Goal: Information Seeking & Learning: Learn about a topic

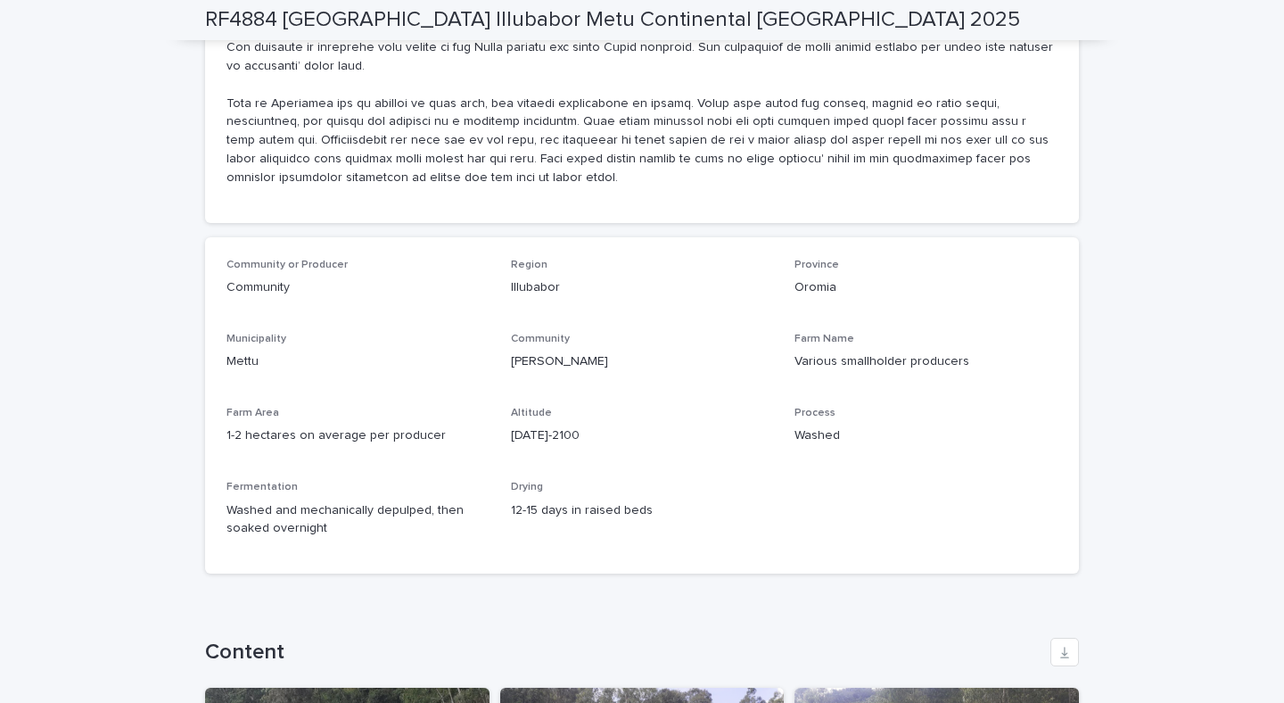
scroll to position [997, 0]
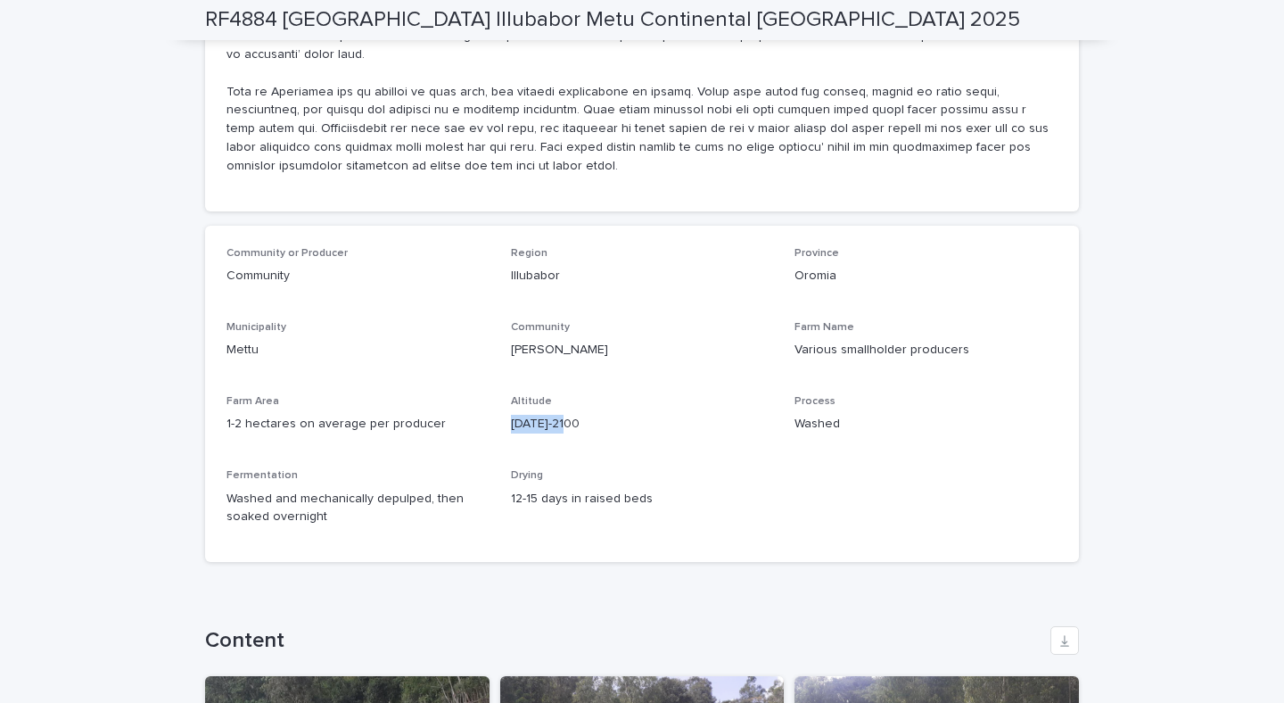
drag, startPoint x: 567, startPoint y: 382, endPoint x: 500, endPoint y: 382, distance: 66.9
click at [500, 382] on div "Community or Producer Community Region [GEOGRAPHIC_DATA] [GEOGRAPHIC_DATA] Mett…" at bounding box center [641, 394] width 831 height 294
copy p "[DATE]-2100"
click at [649, 267] on p "Illubabor" at bounding box center [642, 276] width 263 height 19
drag, startPoint x: 557, startPoint y: 238, endPoint x: 496, endPoint y: 238, distance: 61.5
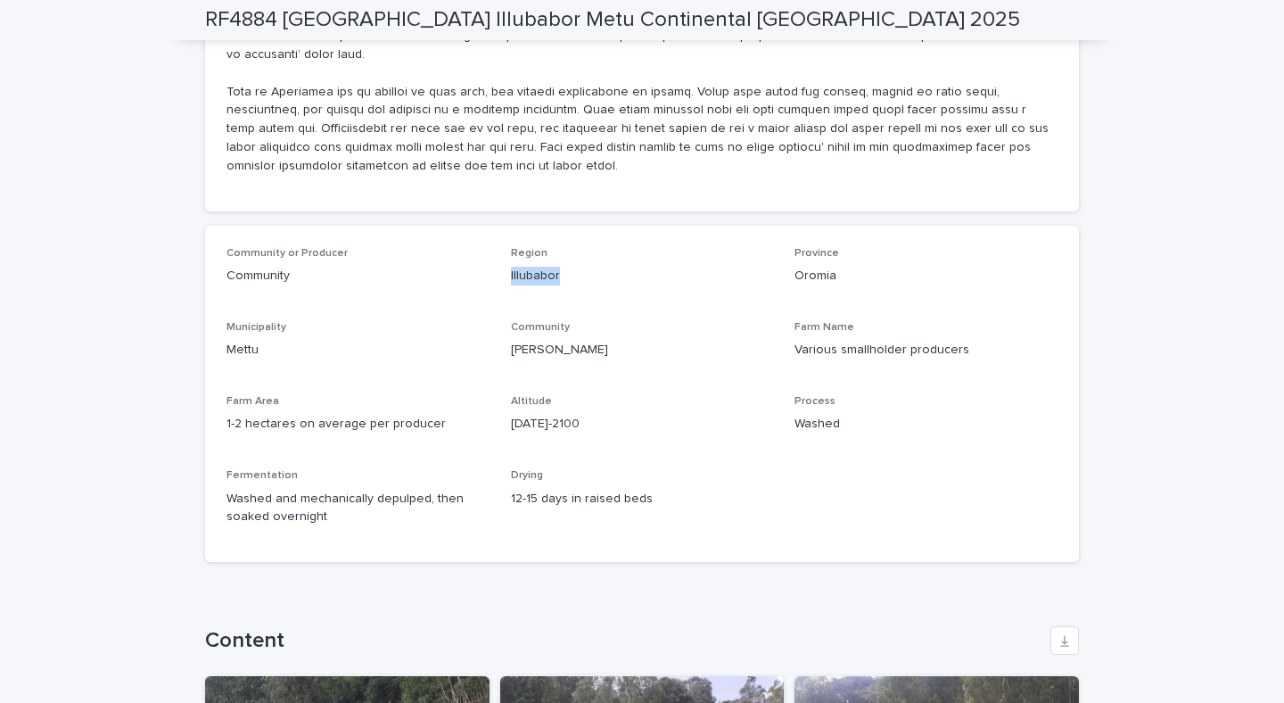
click at [496, 247] on div "Community or Producer Community Region [GEOGRAPHIC_DATA] [GEOGRAPHIC_DATA] Mett…" at bounding box center [641, 394] width 831 height 294
copy p "Illubabor"
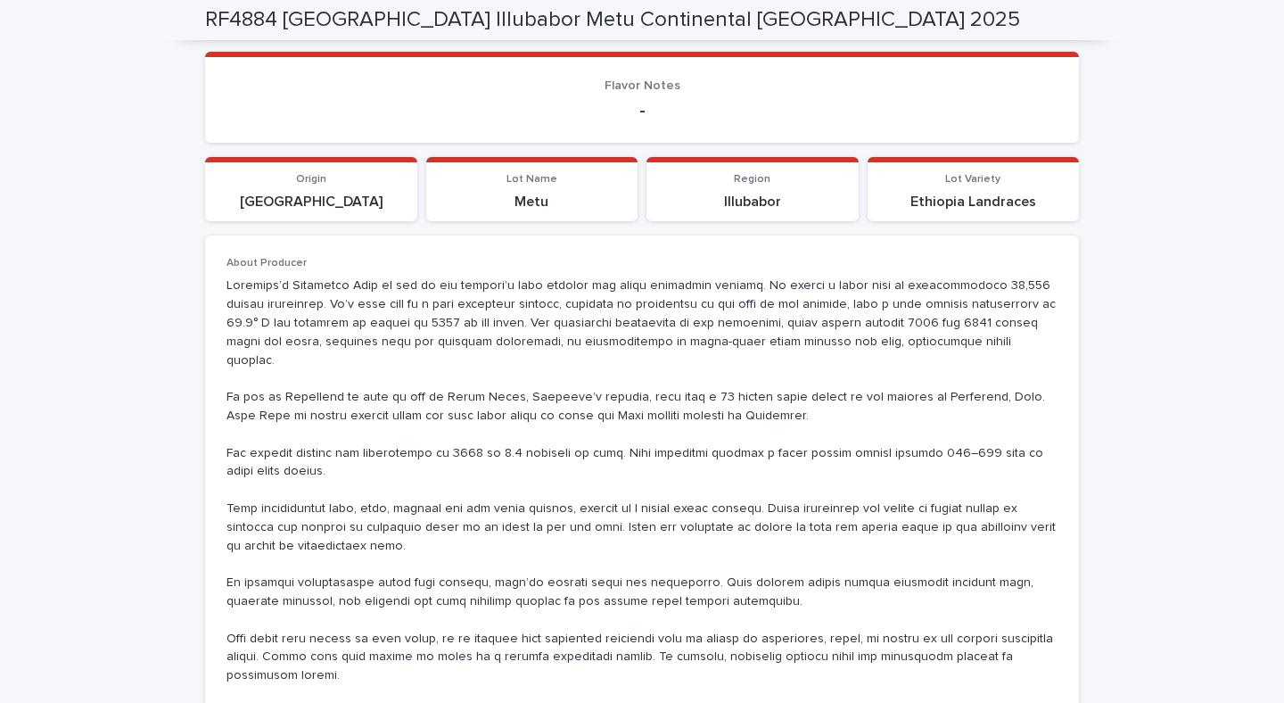
scroll to position [0, 0]
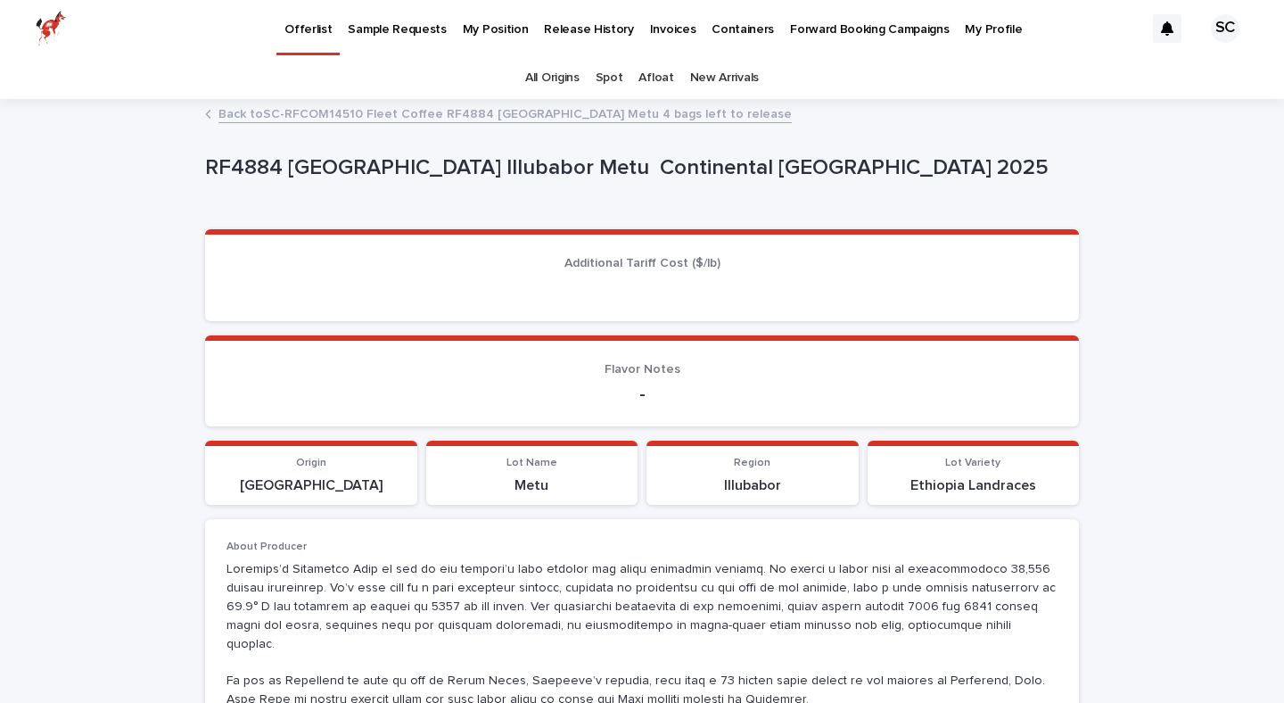
click at [268, 113] on link "Back to SC-RFCOM14510 Fleet Coffee RF4884 [GEOGRAPHIC_DATA] Metu 4 bags left to…" at bounding box center [504, 113] width 573 height 21
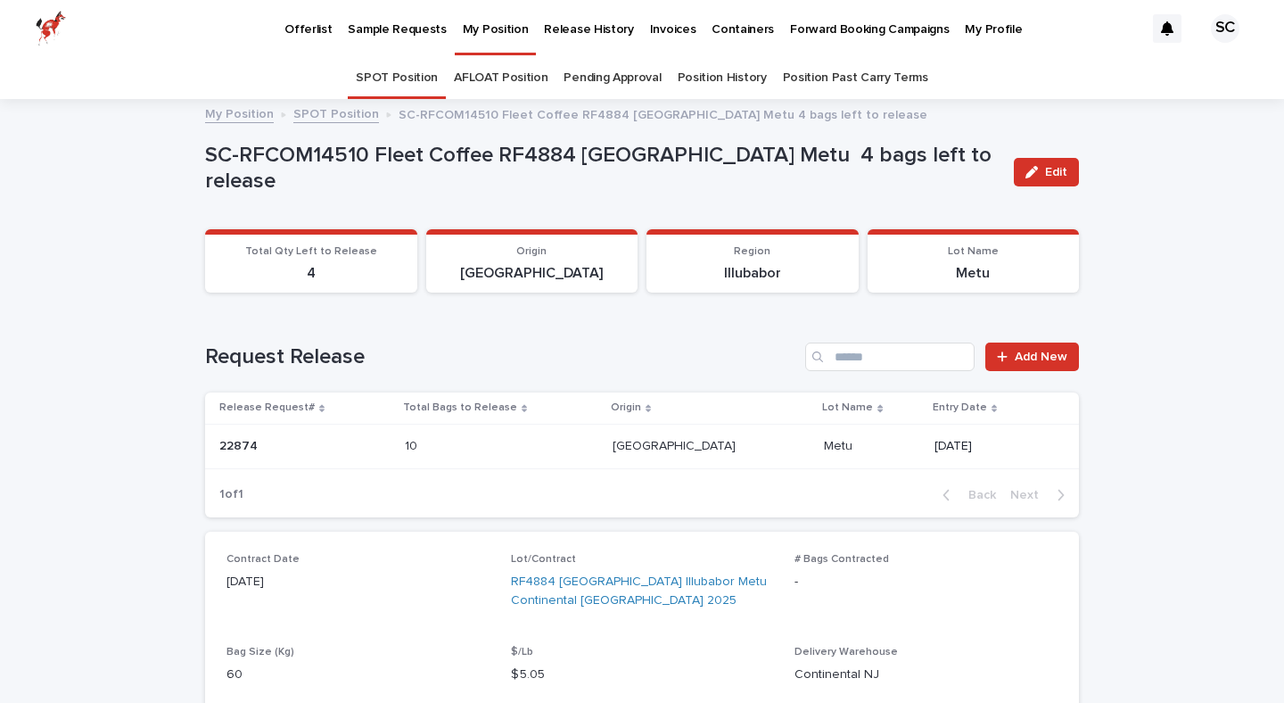
click at [608, 78] on link "Pending Approval" at bounding box center [611, 78] width 97 height 42
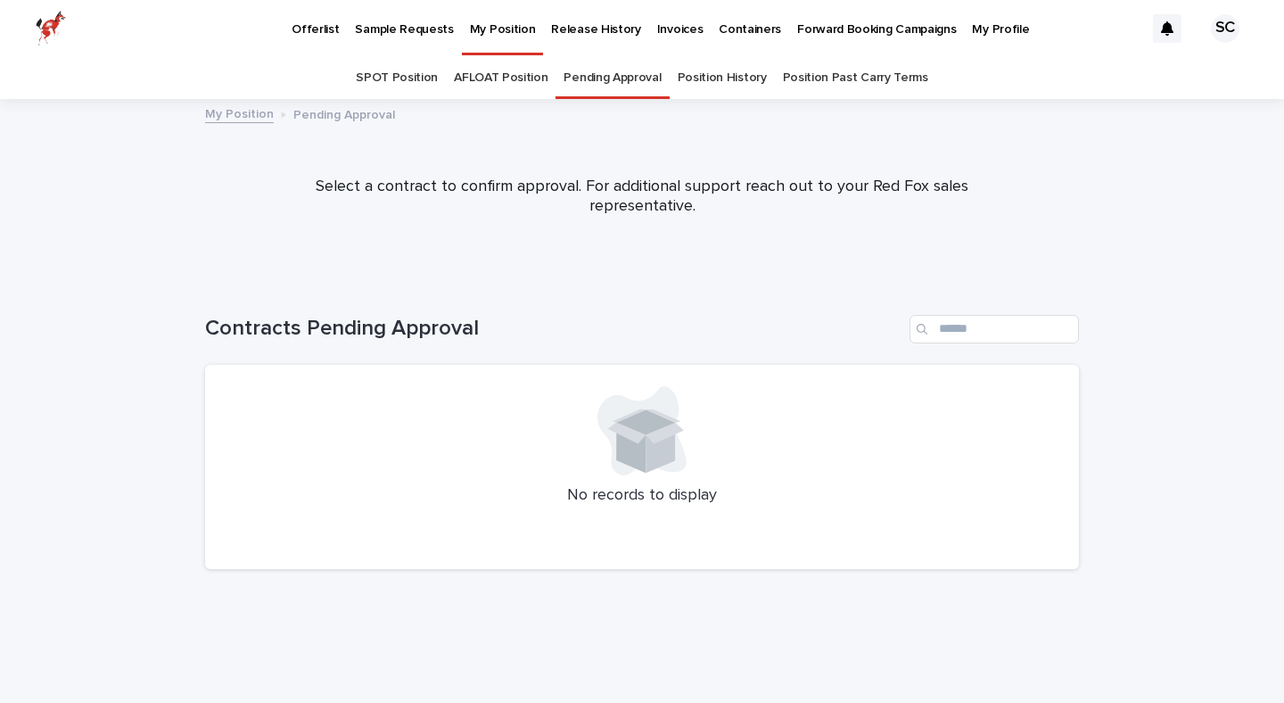
click at [760, 88] on link "Position History" at bounding box center [722, 78] width 89 height 42
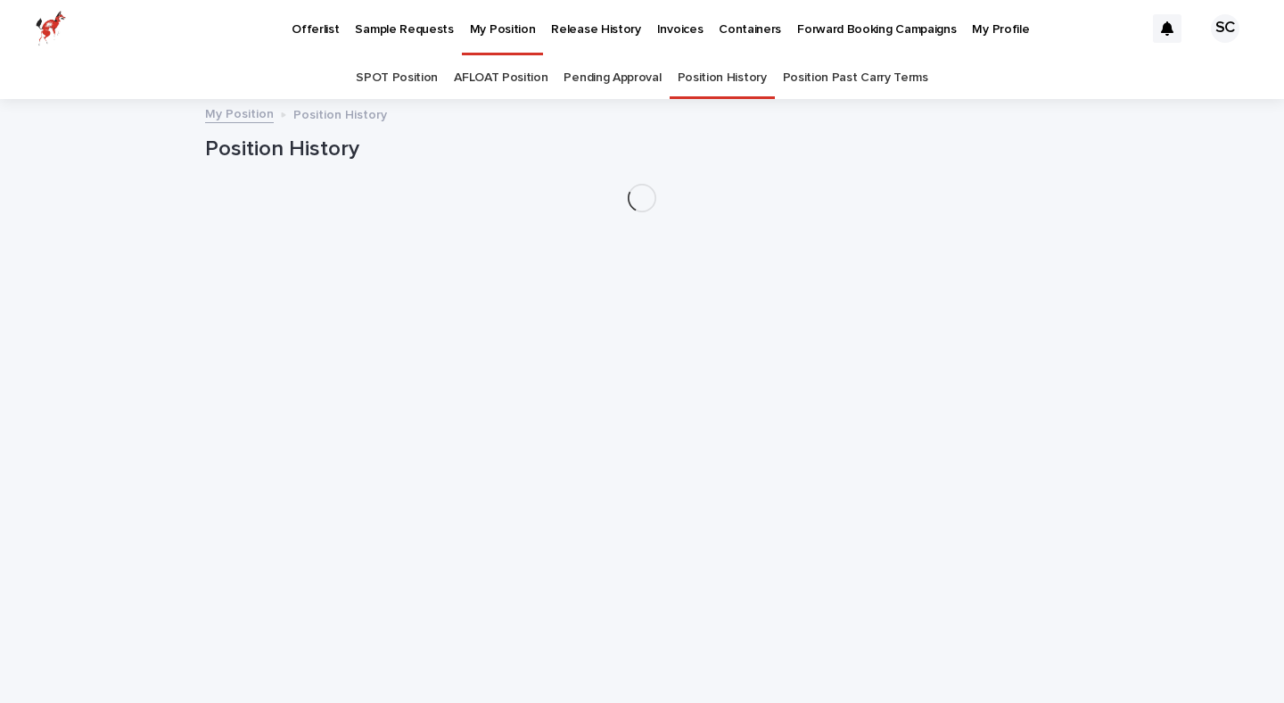
click at [667, 29] on p "Invoices" at bounding box center [680, 18] width 46 height 37
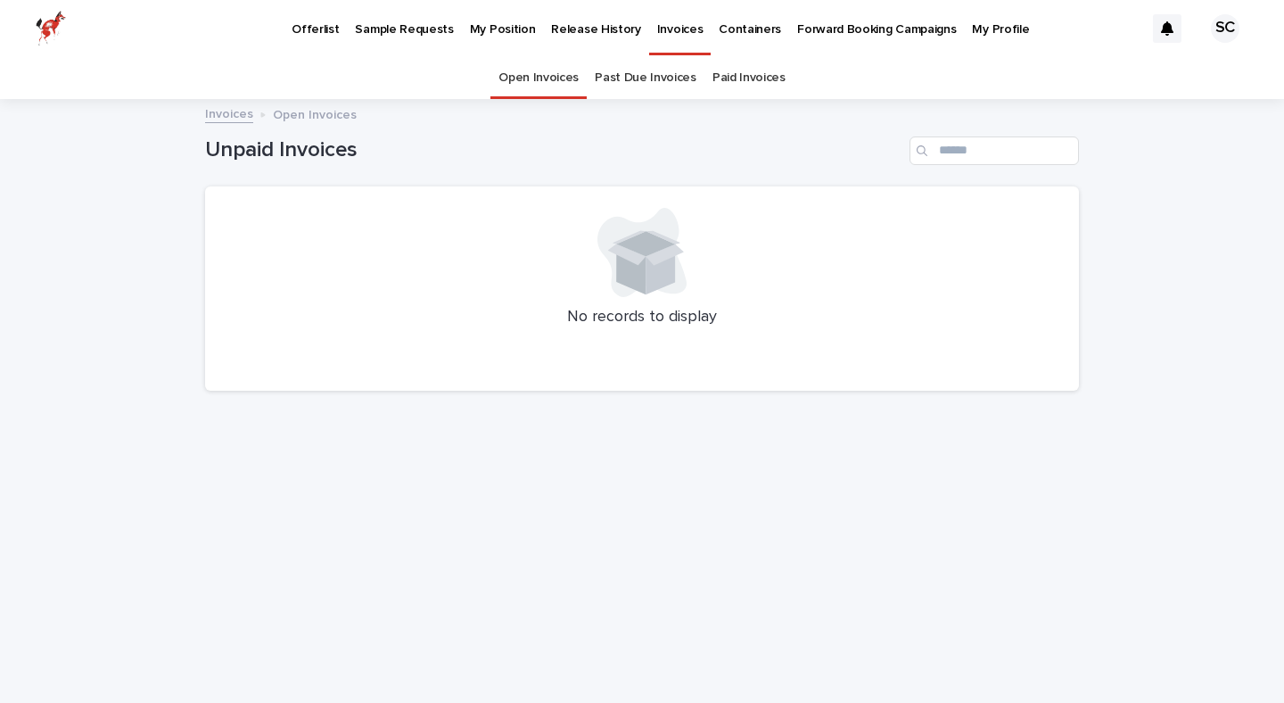
click at [657, 30] on p "Invoices" at bounding box center [680, 18] width 46 height 37
click at [726, 37] on p "Containers" at bounding box center [750, 18] width 62 height 37
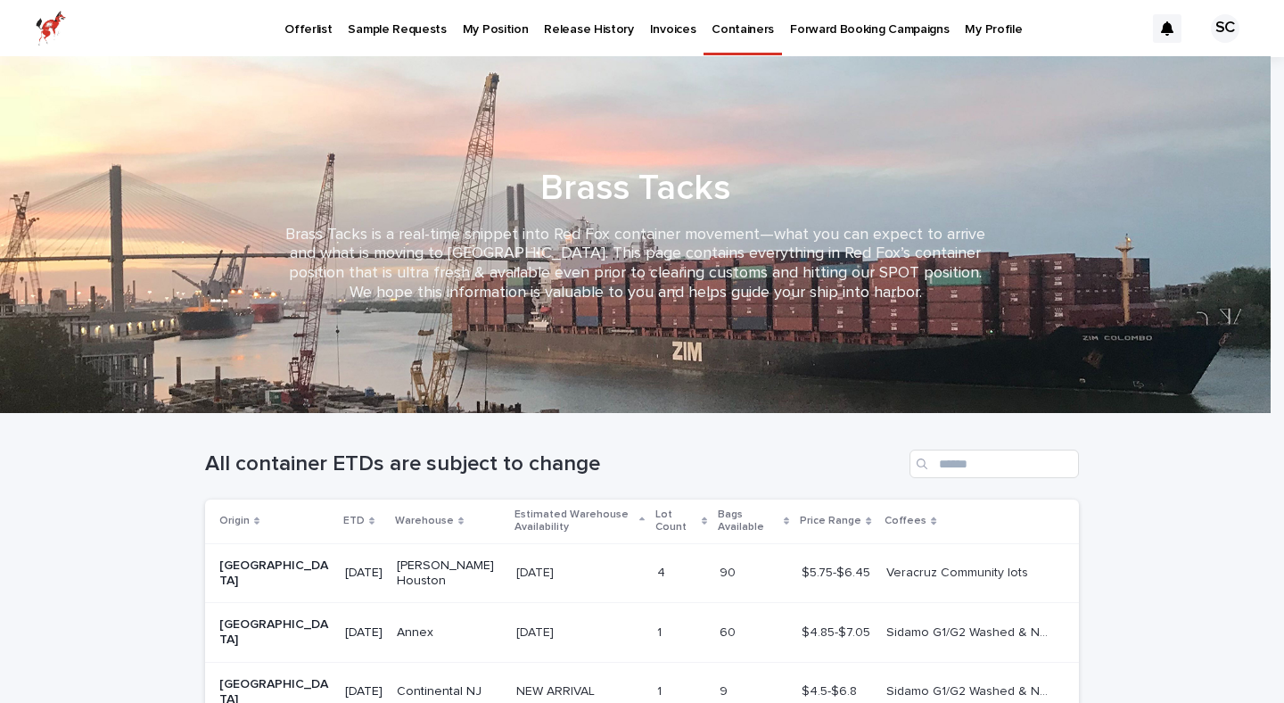
click at [480, 37] on p "My Position" at bounding box center [496, 18] width 66 height 37
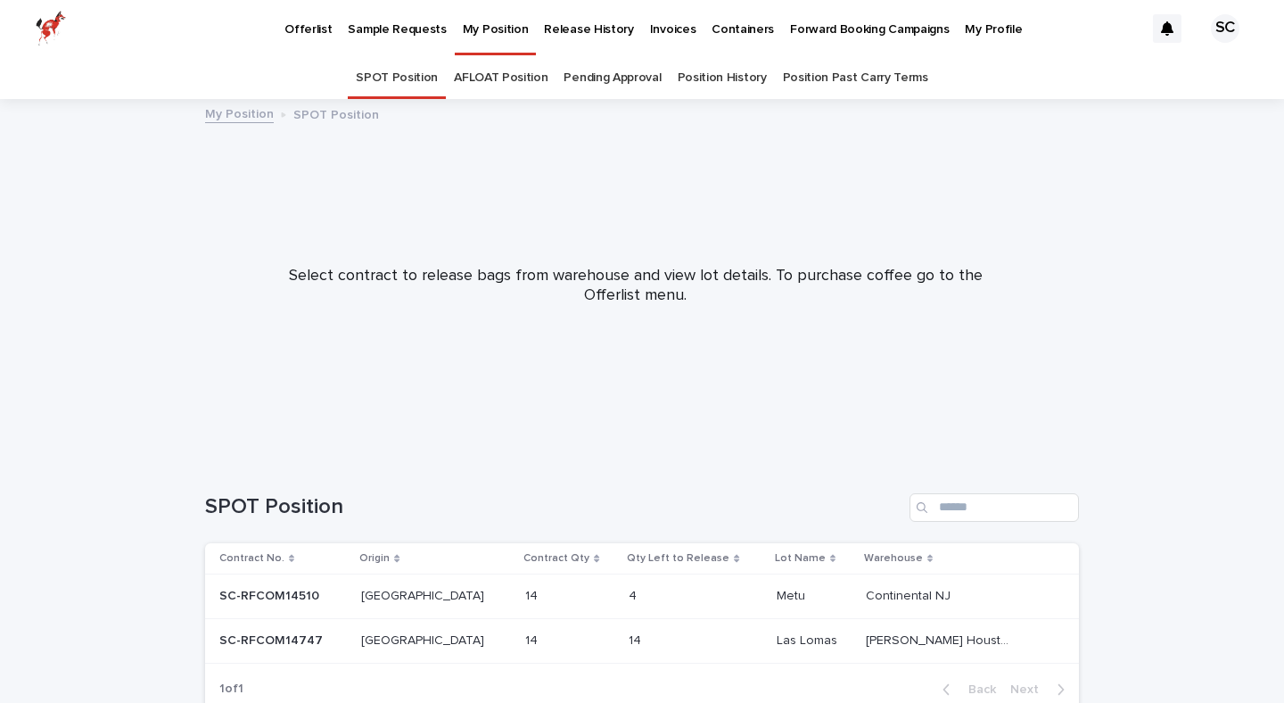
scroll to position [112, 0]
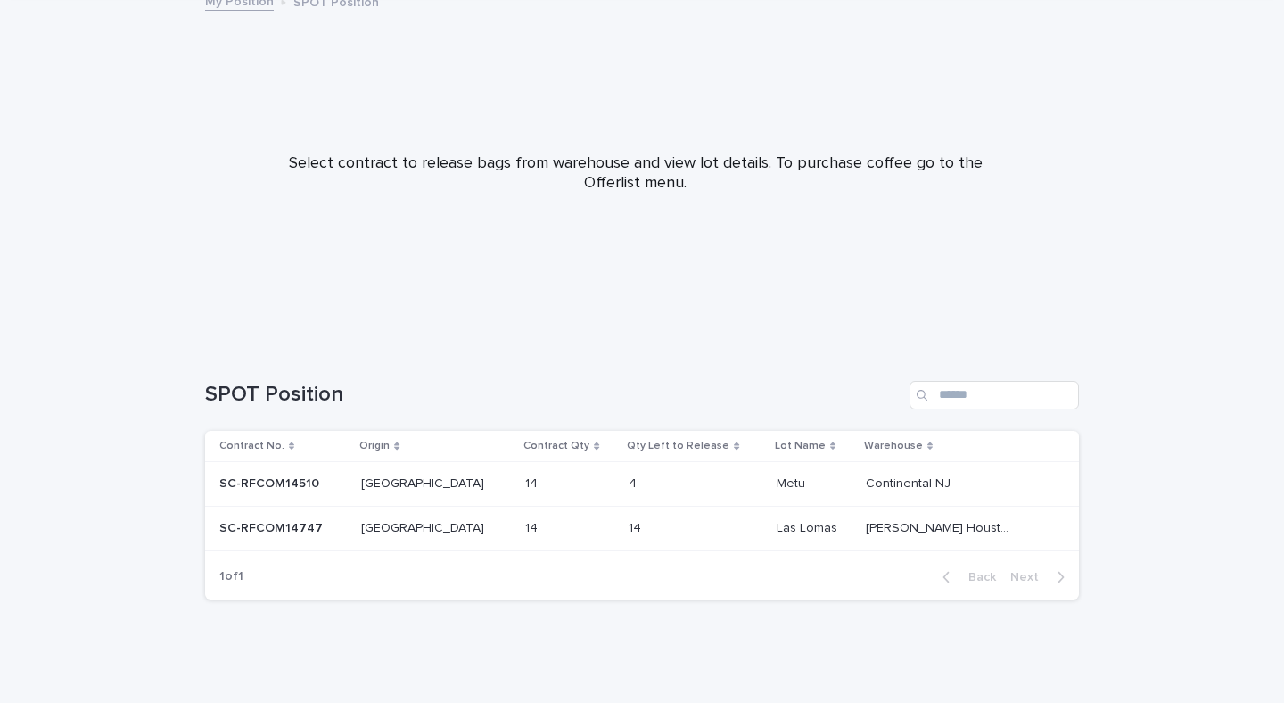
click at [347, 490] on p at bounding box center [282, 483] width 127 height 15
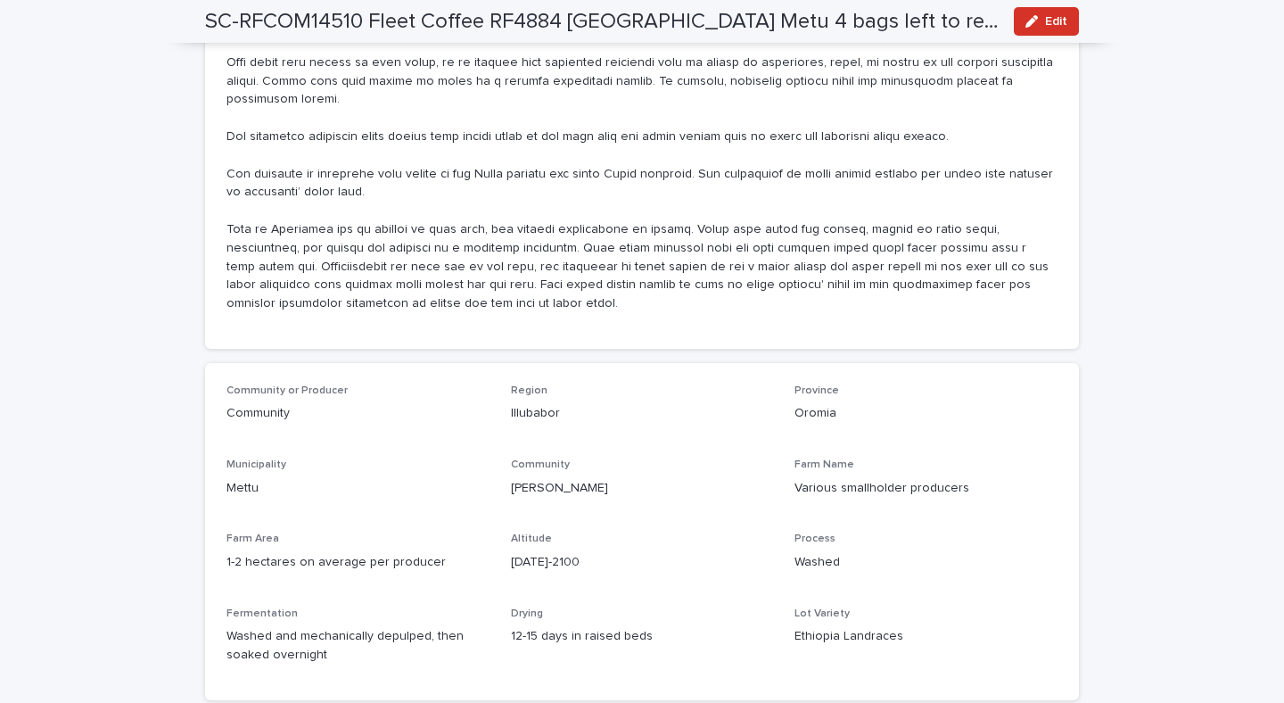
scroll to position [1302, 0]
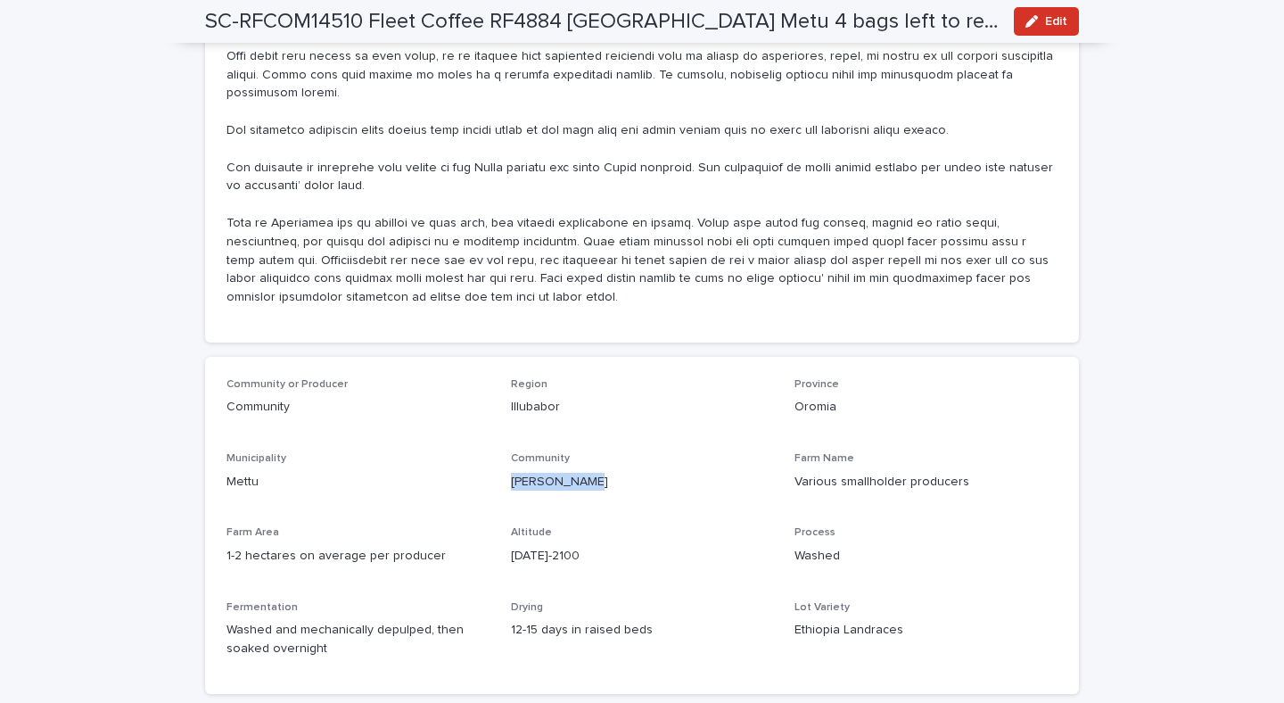
drag, startPoint x: 588, startPoint y: 448, endPoint x: 501, endPoint y: 448, distance: 86.5
click at [499, 448] on div "Community or Producer Community Region [GEOGRAPHIC_DATA] [GEOGRAPHIC_DATA] Mett…" at bounding box center [641, 525] width 831 height 294
copy p "[PERSON_NAME]"
click at [662, 607] on div "Drying 12-15 days in raised beds" at bounding box center [642, 627] width 263 height 53
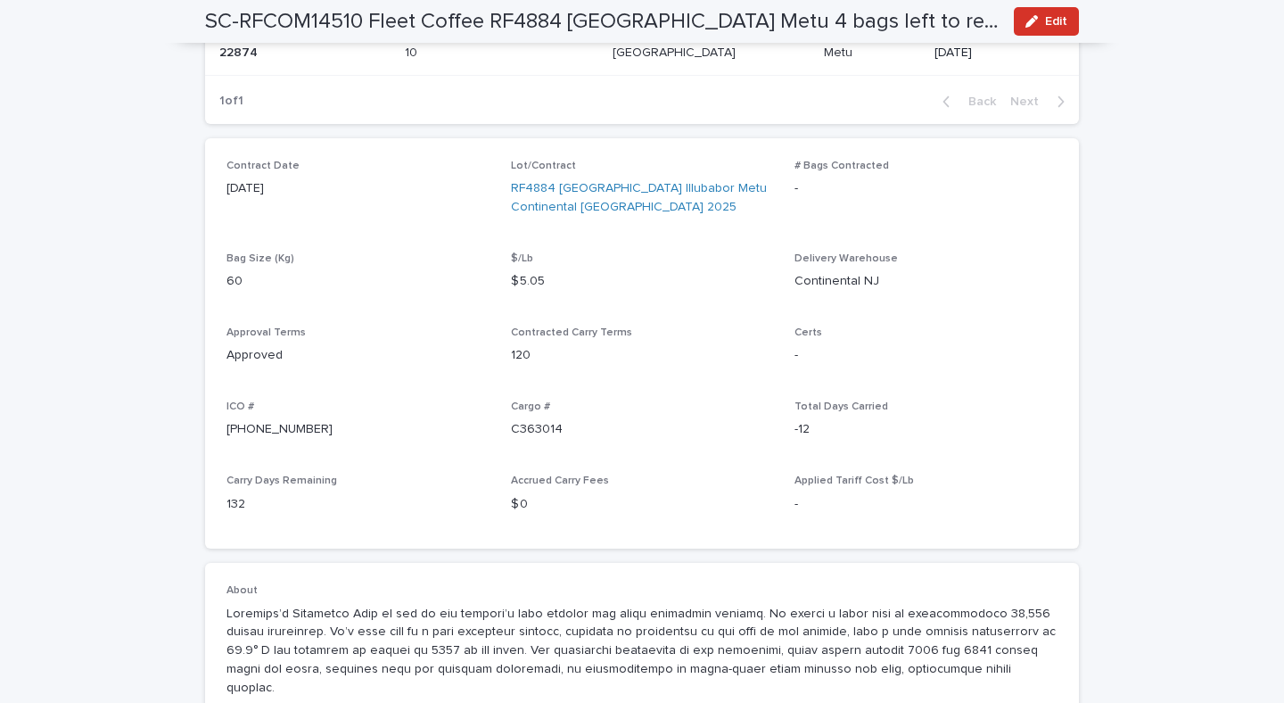
scroll to position [57, 0]
